Goal: Find specific page/section: Find specific page/section

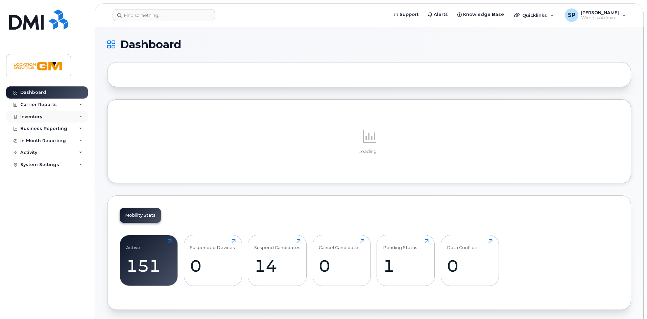
click at [36, 115] on div "Inventory" at bounding box center [31, 116] width 22 height 5
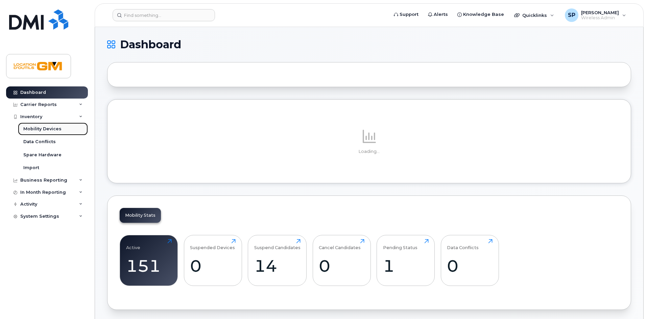
click at [66, 125] on link "Mobility Devices" at bounding box center [53, 129] width 70 height 13
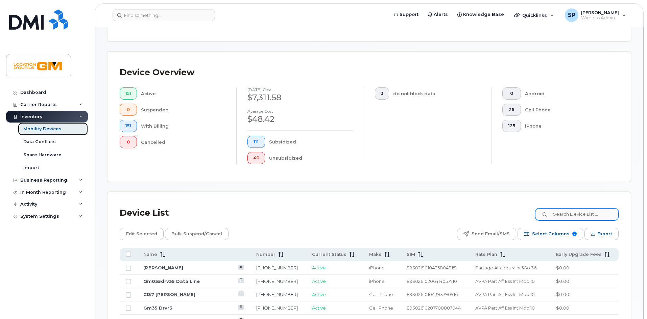
scroll to position [135, 0]
click at [574, 209] on input at bounding box center [576, 214] width 84 height 12
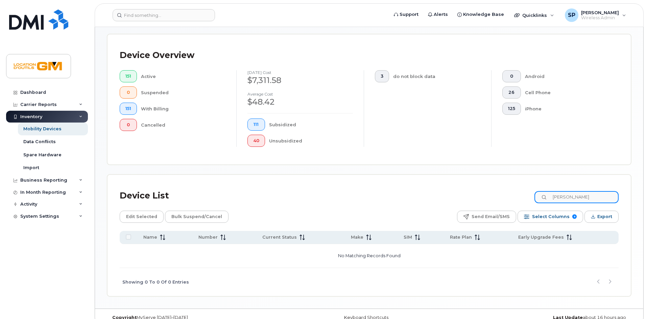
scroll to position [157, 0]
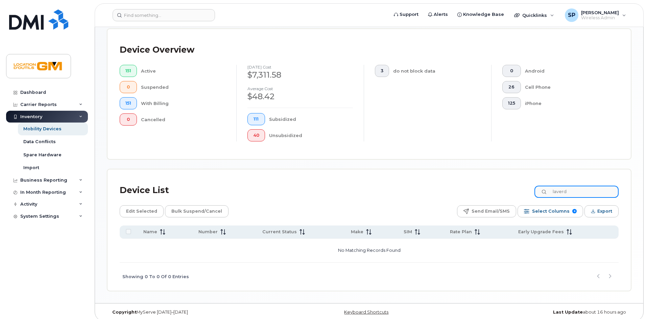
type input "laverd"
drag, startPoint x: 224, startPoint y: 183, endPoint x: 201, endPoint y: 157, distance: 34.5
click at [201, 157] on div "Mobility Devices Devices Save Report Import from CSV Export to CSV Add Device F…" at bounding box center [369, 86] width 524 height 409
click at [627, 187] on div "Device List laverd Edit Selected Bulk Suspend/Cancel Send Email/SMS Select Colu…" at bounding box center [368, 230] width 523 height 121
click at [599, 182] on div "Device List laverd" at bounding box center [369, 191] width 499 height 18
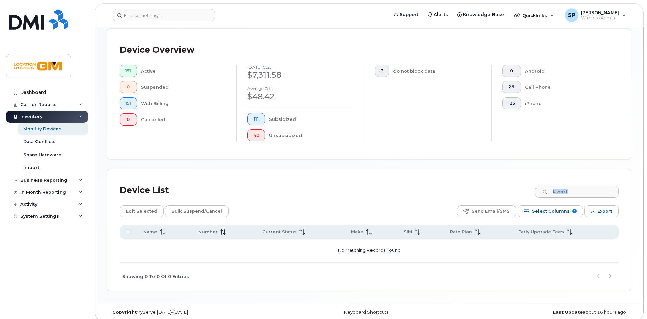
click at [599, 182] on div "Device List laverd" at bounding box center [369, 191] width 499 height 18
click at [596, 186] on input "laverd" at bounding box center [576, 192] width 84 height 12
